Goal: Task Accomplishment & Management: Manage account settings

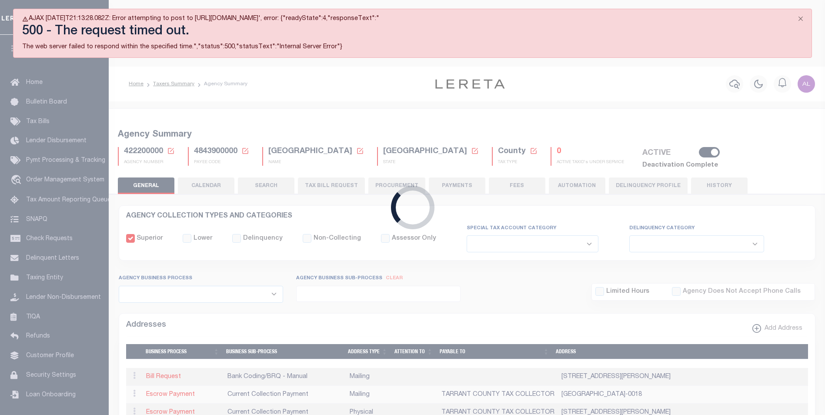
select select
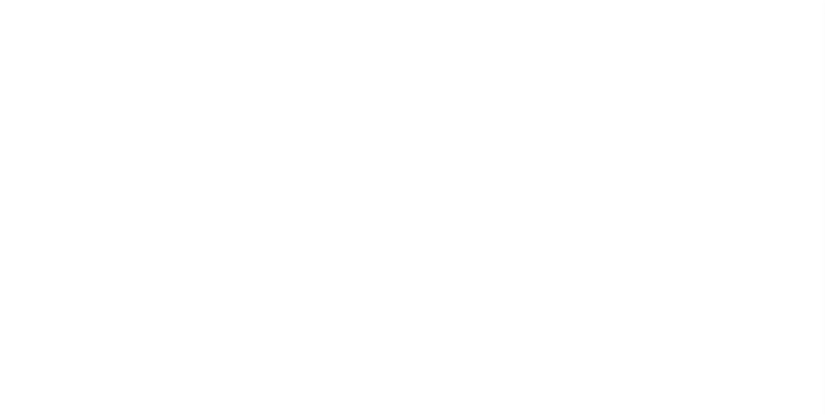
select select
checkbox input "false"
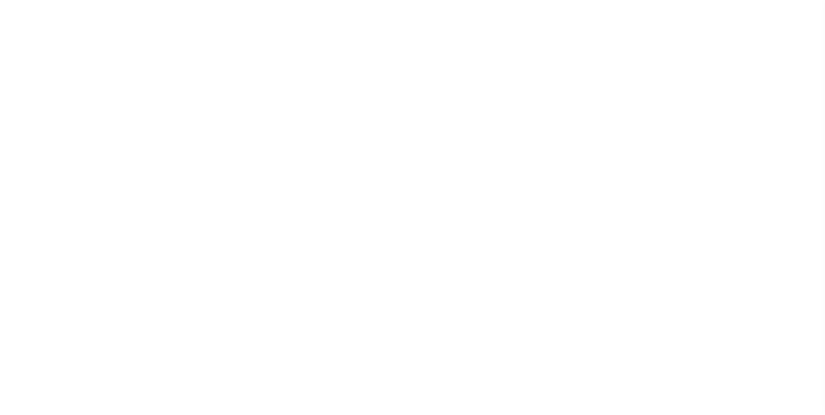
checkbox input "false"
type input "4843900000"
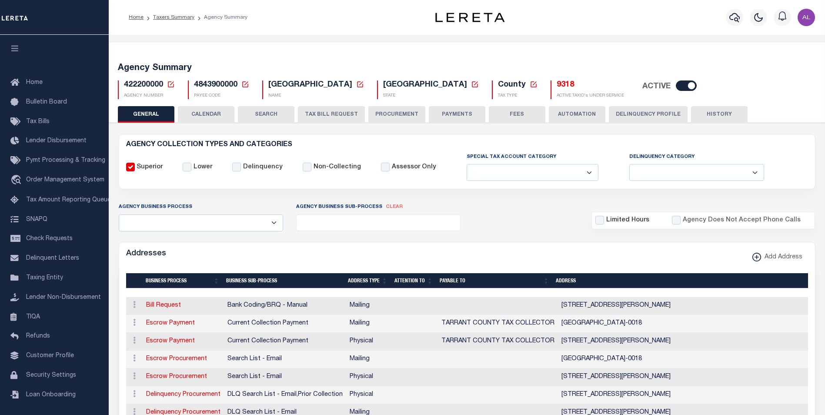
click at [676, 87] on input "checkbox" at bounding box center [686, 85] width 21 height 10
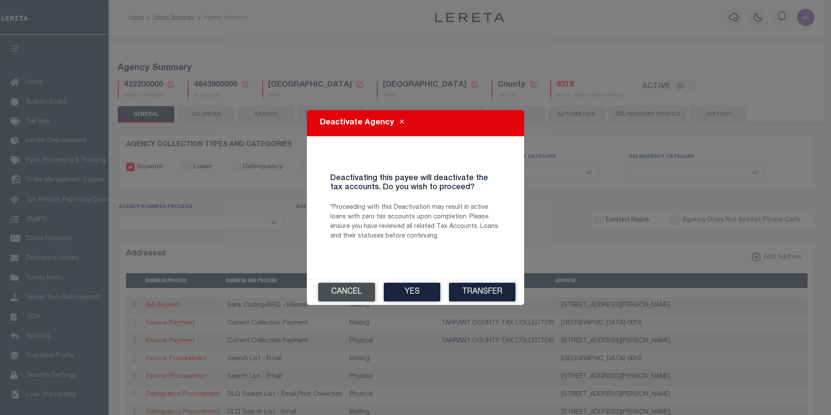
click at [348, 291] on button "Cancel" at bounding box center [346, 292] width 57 height 19
checkbox input "true"
